Goal: Find specific page/section: Find specific page/section

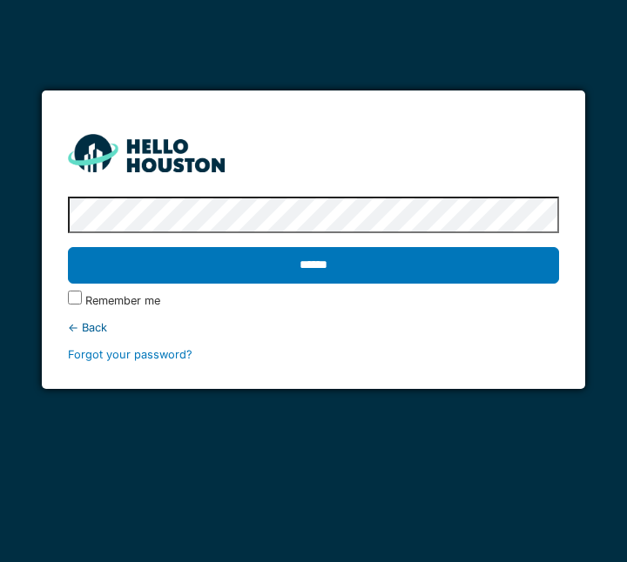
click at [351, 254] on input "******" at bounding box center [314, 265] width 492 height 37
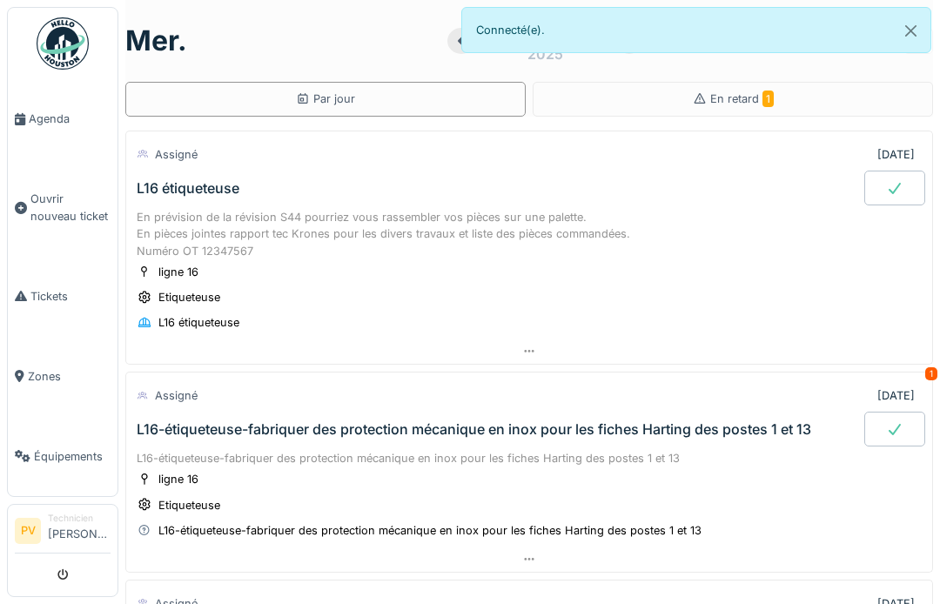
click at [55, 117] on span "Agenda" at bounding box center [70, 119] width 82 height 17
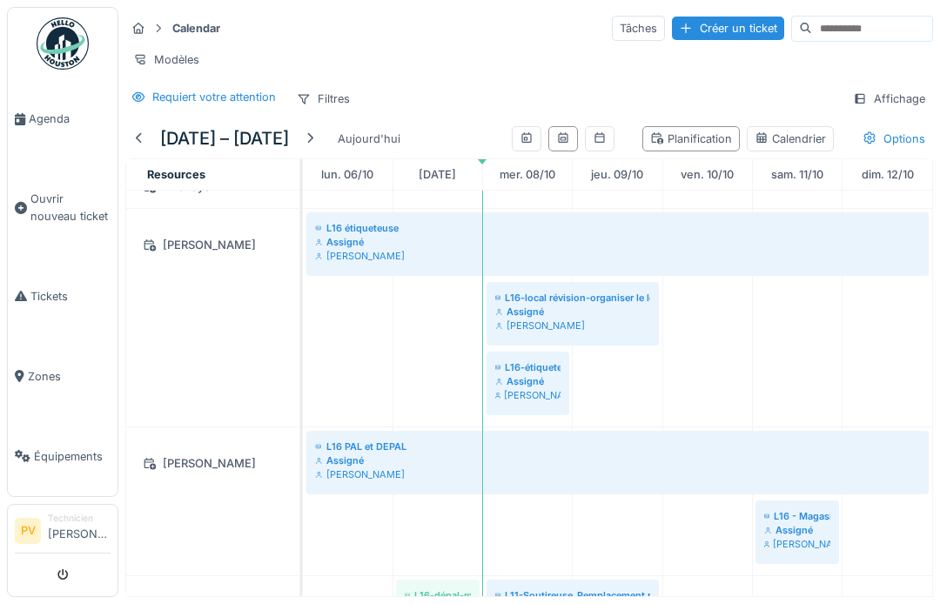
click at [62, 570] on icon "submit" at bounding box center [62, 575] width 11 height 11
